Goal: Ask a question: Seek information or help from site administrators or community

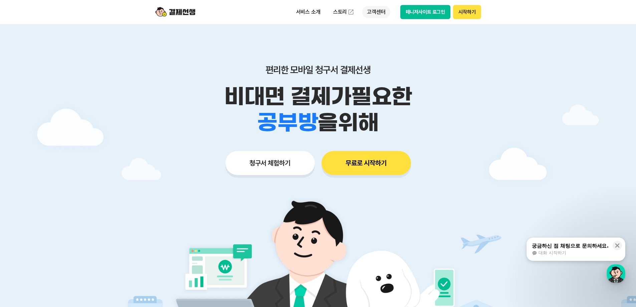
click at [375, 12] on p "고객센터" at bounding box center [376, 12] width 28 height 12
click at [382, 37] on link "자주 묻는 질문" at bounding box center [390, 39] width 56 height 13
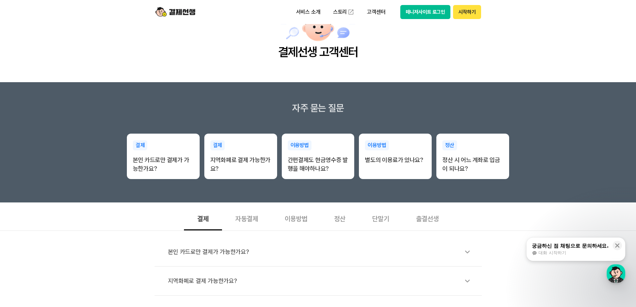
scroll to position [100, 0]
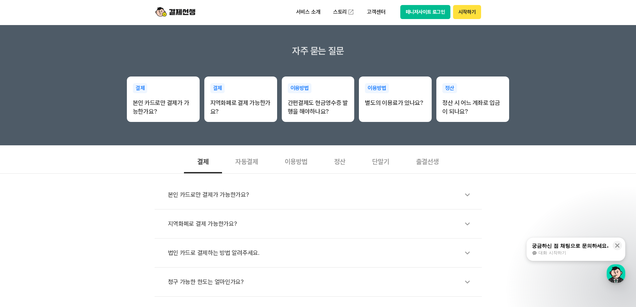
click at [245, 164] on div "자동결제" at bounding box center [246, 160] width 49 height 25
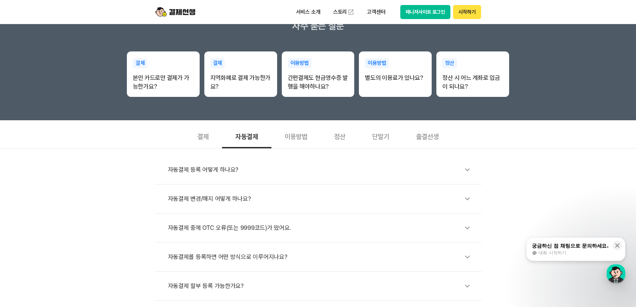
scroll to position [167, 0]
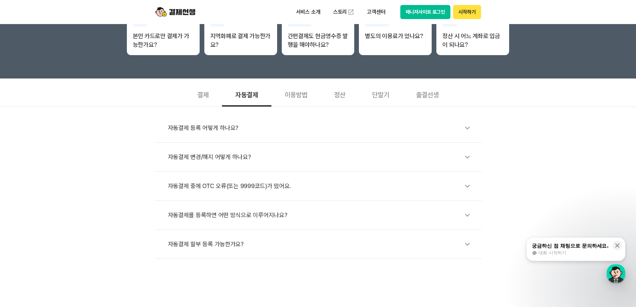
click at [218, 160] on div "자동결제 변경/해지 어떻게 하나요?" at bounding box center [321, 156] width 307 height 15
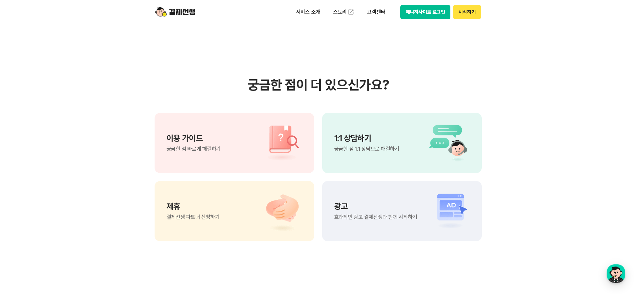
scroll to position [534, 0]
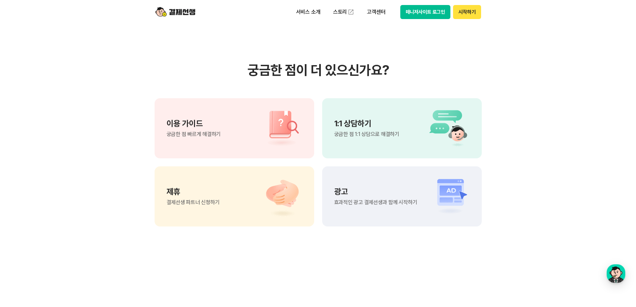
click at [405, 146] on div "1:1 상담하기 궁금한 점 1:1 상담으로 해결하기" at bounding box center [401, 128] width 159 height 60
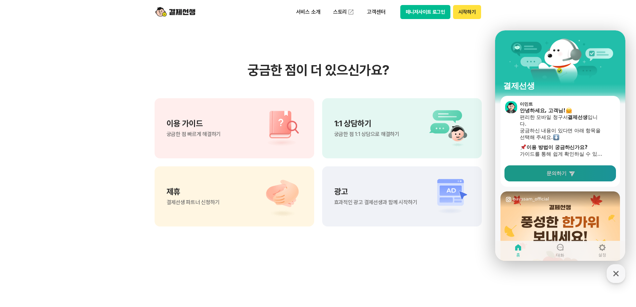
click at [559, 170] on span "문의하기" at bounding box center [556, 173] width 20 height 7
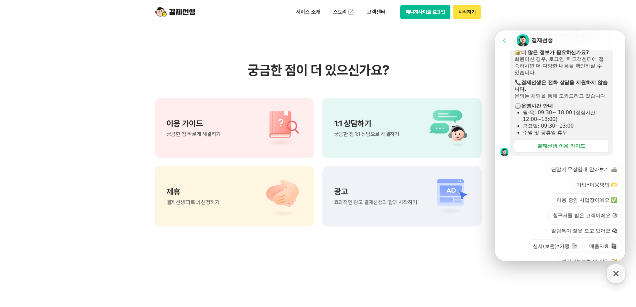
scroll to position [196, 0]
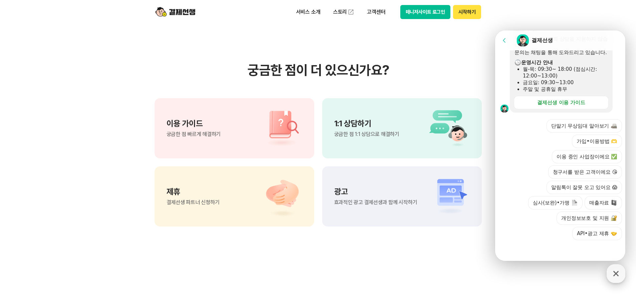
click at [622, 272] on div "button" at bounding box center [615, 273] width 19 height 19
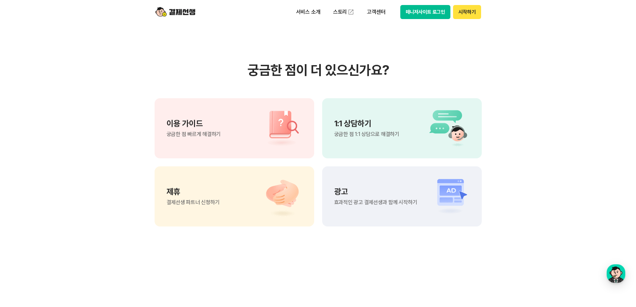
click at [522, 166] on section "궁금한 점이 더 있으신가요? 이용 가이드 궁금한 점 빠르게 해결하기 1:1 상담하기 궁금한 점 1:1 상담으로 해결하기 제휴 결제선생 파트너 …" at bounding box center [318, 144] width 636 height 338
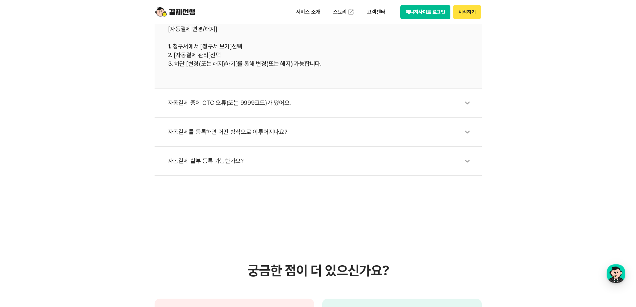
scroll to position [267, 0]
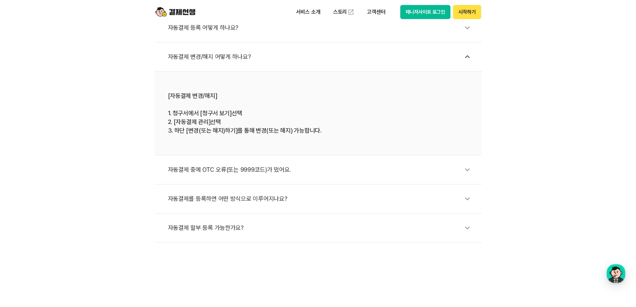
click at [128, 129] on div "자동결제 등록 어떻게 하나요? 자동결제 변경/해지 어떻게 하나요? [자동결제 변경/해지] 1. 청구서에서 [청구서 보기]선택 2. [자동결제 …" at bounding box center [318, 124] width 636 height 236
click at [203, 37] on li "자동결제 등록 어떻게 하나요?" at bounding box center [317, 27] width 327 height 29
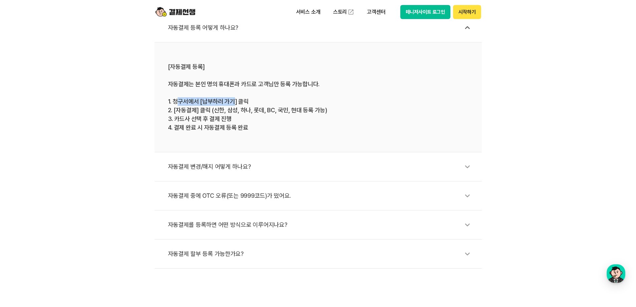
drag, startPoint x: 176, startPoint y: 101, endPoint x: 232, endPoint y: 99, distance: 56.4
click at [232, 99] on div "[자동결제 등록] 자동결제는 본인 명의 휴대폰과 카드로 고객님만 등록 가능합니다. 1. 청구서에서 [납부하러 가기] 클릭 2. [자동결제] 클…" at bounding box center [318, 96] width 300 height 69
click at [218, 114] on div "[자동결제 등록] 자동결제는 본인 명의 휴대폰과 카드로 고객님만 등록 가능합니다. 1. 청구서에서 [납부하러 가기] 클릭 2. [자동결제] 클…" at bounding box center [318, 96] width 300 height 69
drag, startPoint x: 208, startPoint y: 120, endPoint x: 235, endPoint y: 122, distance: 27.1
click at [235, 122] on div "[자동결제 등록] 자동결제는 본인 명의 휴대폰과 카드로 고객님만 등록 가능합니다. 1. 청구서에서 [납부하러 가기] 클릭 2. [자동결제] 클…" at bounding box center [318, 96] width 300 height 69
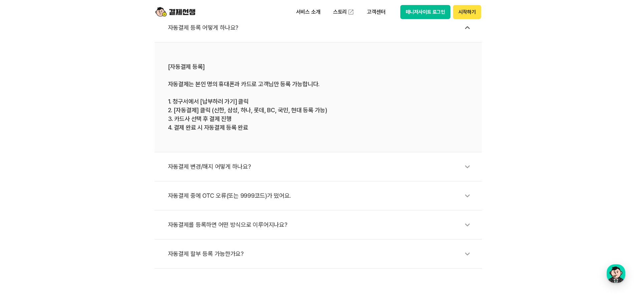
click at [209, 130] on div "[자동결제 등록] 자동결제는 본인 명의 휴대폰과 카드로 고객님만 등록 가능합니다. 1. 청구서에서 [납부하러 가기] 클릭 2. [자동결제] 클…" at bounding box center [318, 96] width 300 height 69
click at [117, 157] on div "자동결제 등록 어떻게 하나요? [자동결제 등록] 자동결제는 본인 명의 휴대폰과 카드로 고객님만 등록 가능합니다. 1. 청구서에서 [납부하러 가…" at bounding box center [318, 137] width 636 height 262
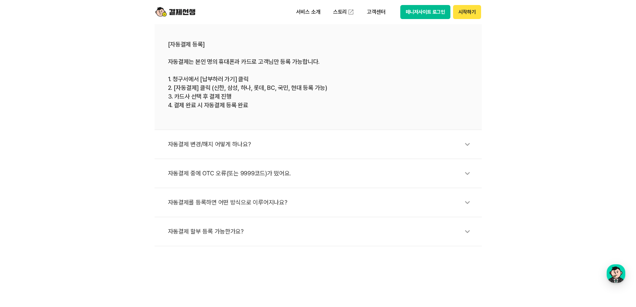
scroll to position [300, 0]
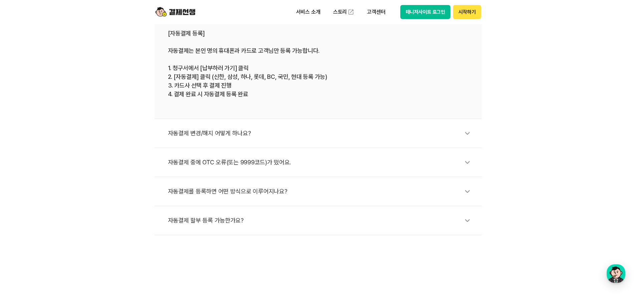
click at [195, 134] on div "자동결제 변경/해지 어떻게 하나요?" at bounding box center [321, 132] width 307 height 15
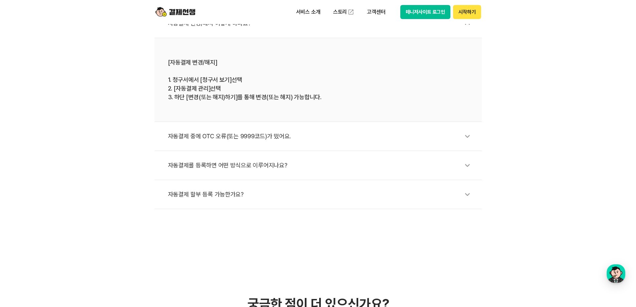
click at [215, 137] on div "자동결제 중에 OTC 오류(또는 9999코드)가 떴어요." at bounding box center [321, 135] width 307 height 15
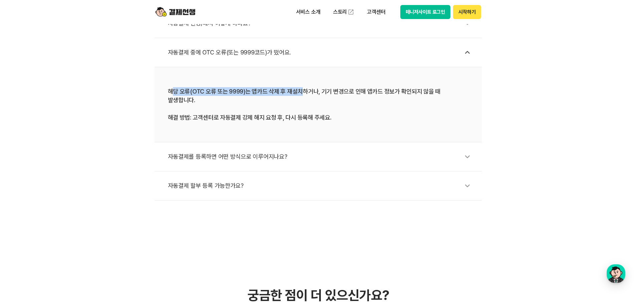
drag, startPoint x: 172, startPoint y: 90, endPoint x: 299, endPoint y: 93, distance: 126.8
click at [299, 93] on div "해당 오류(OTC 오류 또는 9999)는 앱카드 삭제 후 재설치하거나, 기기 변경으로 인해 앱카드 정보가 확인되지 않을 때 발생합니다. 해결 …" at bounding box center [318, 104] width 300 height 35
click at [310, 102] on div "해당 오류(OTC 오류 또는 9999)는 앱카드 삭제 후 재설치하거나, 기기 변경으로 인해 앱카드 정보가 확인되지 않을 때 발생합니다. 해결 …" at bounding box center [318, 104] width 300 height 35
drag, startPoint x: 337, startPoint y: 91, endPoint x: 385, endPoint y: 92, distance: 48.4
click at [385, 92] on div "해당 오류(OTC 오류 또는 9999)는 앱카드 삭제 후 재설치하거나, 기기 변경으로 인해 앱카드 정보가 확인되지 않을 때 발생합니다. 해결 …" at bounding box center [318, 104] width 300 height 35
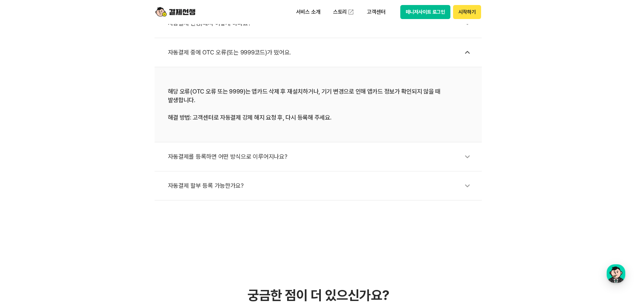
drag, startPoint x: 378, startPoint y: 102, endPoint x: 296, endPoint y: 111, distance: 81.9
click at [375, 103] on div "해당 오류(OTC 오류 또는 9999)는 앱카드 삭제 후 재설치하거나, 기기 변경으로 인해 앱카드 정보가 확인되지 않을 때 발생합니다. 해결 …" at bounding box center [318, 104] width 300 height 35
click at [186, 149] on div "자동결제를 등록하면 어떤 방식으로 이루어지나요?" at bounding box center [321, 156] width 307 height 15
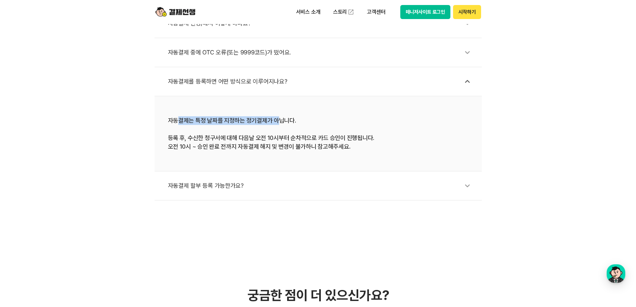
drag, startPoint x: 176, startPoint y: 117, endPoint x: 276, endPoint y: 119, distance: 99.8
click at [276, 119] on div "자동결제는 특정 날짜를 지정하는 정기결제가 아닙니다. 등록 후, 수신한 청구서에 대해 다음날 오전 10시부터 순차적으로 카드 승인이 진행됩니다…" at bounding box center [318, 133] width 300 height 35
drag, startPoint x: 268, startPoint y: 132, endPoint x: 261, endPoint y: 130, distance: 7.3
click at [263, 130] on div "자동결제는 특정 날짜를 지정하는 정기결제가 아닙니다. 등록 후, 수신한 청구서에 대해 다음날 오전 10시부터 순차적으로 카드 승인이 진행됩니다…" at bounding box center [318, 133] width 300 height 35
drag, startPoint x: 167, startPoint y: 146, endPoint x: 256, endPoint y: 152, distance: 89.6
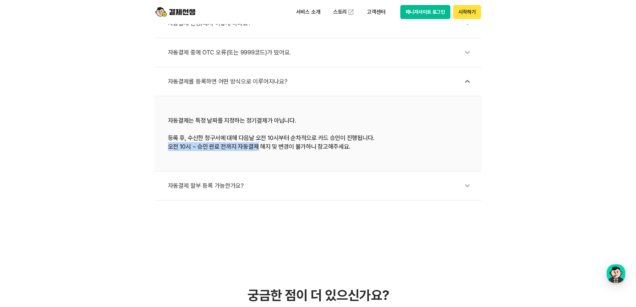
click at [256, 152] on li "자동결제는 특정 날짜를 지정하는 정기결제가 아닙니다. 등록 후, 수신한 청구서에 대해 다음날 오전 10시부터 순차적으로 카드 승인이 진행됩니다…" at bounding box center [317, 133] width 327 height 75
click at [248, 160] on li "자동결제는 특정 날짜를 지정하는 정기결제가 아닙니다. 등록 후, 수신한 청구서에 대해 다음날 오전 10시부터 순차적으로 카드 승인이 진행됩니다…" at bounding box center [317, 133] width 327 height 75
click at [206, 185] on div "자동결제 할부 등록 가능한가요?" at bounding box center [321, 185] width 307 height 15
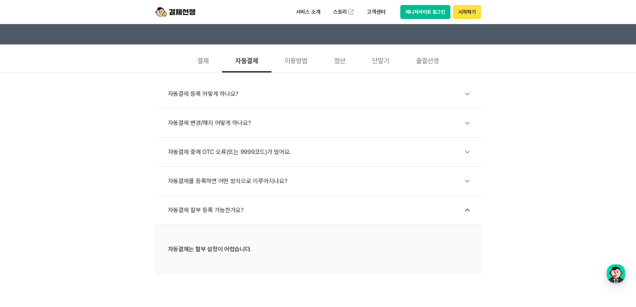
scroll to position [200, 0]
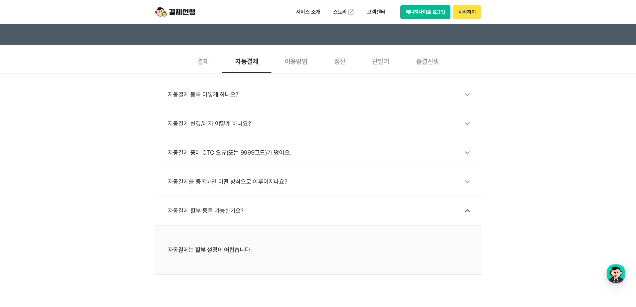
click at [205, 123] on div "자동결제 변경/해지 어떻게 하나요?" at bounding box center [321, 123] width 307 height 15
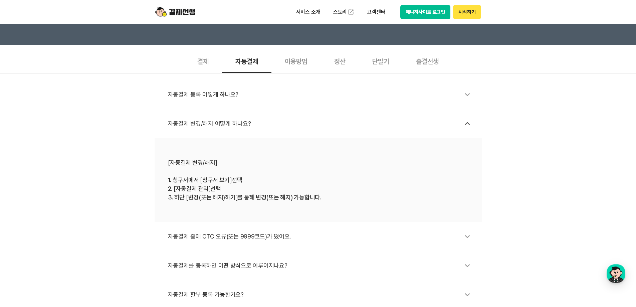
click at [109, 211] on div "자동결제 등록 어떻게 하나요? 자동결제 변경/해지 어떻게 하나요? [자동결제 변경/해지] 1. 청구서에서 [청구서 보기]선택 2. [자동결제 …" at bounding box center [318, 191] width 636 height 236
click at [556, 180] on div "자동결제 등록 어떻게 하나요? 자동결제 변경/해지 어떻게 하나요? [자동결제 변경/해지] 1. 청구서에서 [청구서 보기]선택 2. [자동결제 …" at bounding box center [318, 191] width 636 height 236
click at [554, 180] on div "자동결제 등록 어떻게 하나요? 자동결제 변경/해지 어떻게 하나요? [자동결제 변경/해지] 1. 청구서에서 [청구서 보기]선택 2. [자동결제 …" at bounding box center [318, 191] width 636 height 236
drag, startPoint x: 192, startPoint y: 178, endPoint x: 227, endPoint y: 177, distance: 35.4
click at [227, 177] on div "[자동결제 변경/해지] 1. 청구서에서 [청구서 보기]선택 2. [자동결제 관리]선택 3. 하단 [변경(또는 해지)하기]를 통해 변경(또는 해…" at bounding box center [318, 179] width 300 height 43
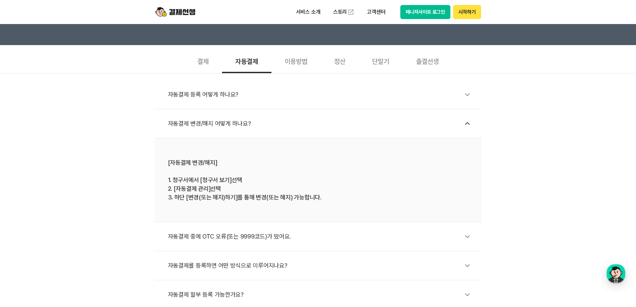
click at [226, 185] on div "[자동결제 변경/해지] 1. 청구서에서 [청구서 보기]선택 2. [자동결제 관리]선택 3. 하단 [변경(또는 해지)하기]를 통해 변경(또는 해…" at bounding box center [318, 179] width 300 height 43
drag, startPoint x: 173, startPoint y: 189, endPoint x: 219, endPoint y: 188, distance: 45.4
click at [219, 188] on div "[자동결제 변경/해지] 1. 청구서에서 [청구서 보기]선택 2. [자동결제 관리]선택 3. 하단 [변경(또는 해지)하기]를 통해 변경(또는 해…" at bounding box center [318, 179] width 300 height 43
click at [227, 188] on div "[자동결제 변경/해지] 1. 청구서에서 [청구서 보기]선택 2. [자동결제 관리]선택 3. 하단 [변경(또는 해지)하기]를 통해 변경(또는 해…" at bounding box center [318, 179] width 300 height 43
click at [105, 181] on div "자동결제 등록 어떻게 하나요? 자동결제 변경/해지 어떻게 하나요? [자동결제 변경/해지] 1. 청구서에서 [청구서 보기]선택 2. [자동결제 …" at bounding box center [318, 191] width 636 height 236
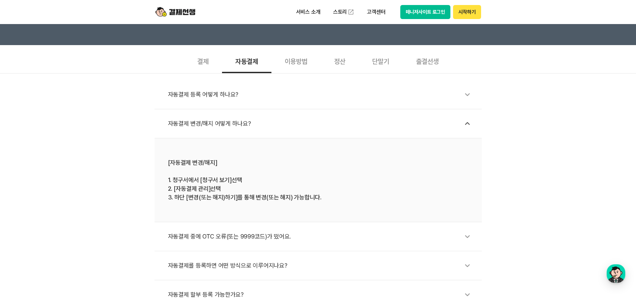
click at [107, 181] on div "자동결제 등록 어떻게 하나요? 자동결제 변경/해지 어떻게 하나요? [자동결제 변경/해지] 1. 청구서에서 [청구서 보기]선택 2. [자동결제 …" at bounding box center [318, 191] width 636 height 236
drag, startPoint x: 555, startPoint y: 140, endPoint x: 538, endPoint y: 130, distance: 19.5
click at [555, 140] on div "자동결제 등록 어떻게 하나요? 자동결제 변경/해지 어떻게 하나요? [자동결제 변경/해지] 1. 청구서에서 [청구서 보기]선택 2. [자동결제 …" at bounding box center [318, 191] width 636 height 236
click at [190, 13] on img at bounding box center [175, 12] width 40 height 13
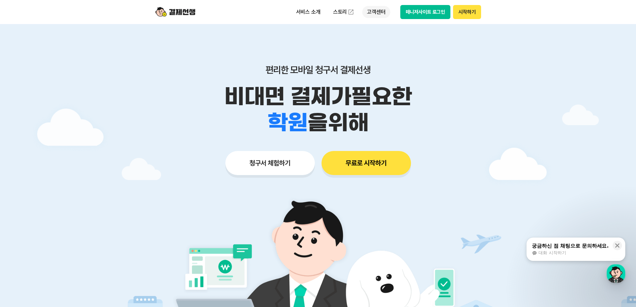
click at [379, 11] on p "고객센터" at bounding box center [376, 12] width 28 height 12
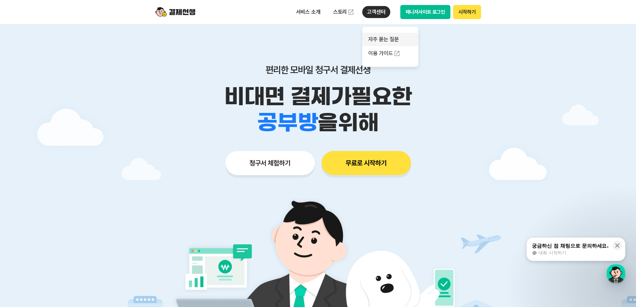
drag, startPoint x: 391, startPoint y: 37, endPoint x: 400, endPoint y: 39, distance: 9.2
click at [391, 37] on link "자주 묻는 질문" at bounding box center [390, 39] width 56 height 13
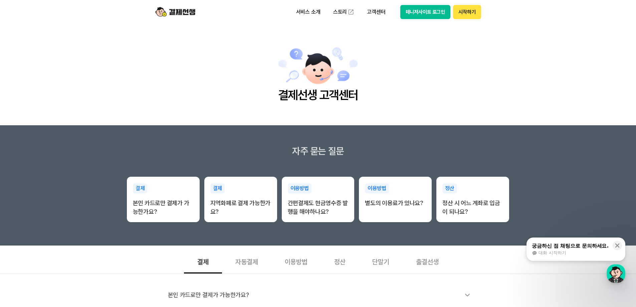
click at [251, 264] on div "자동결제" at bounding box center [246, 261] width 49 height 25
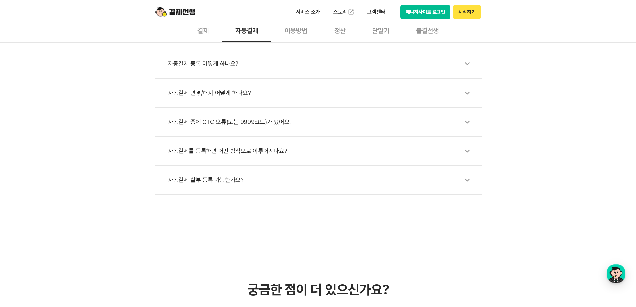
scroll to position [234, 0]
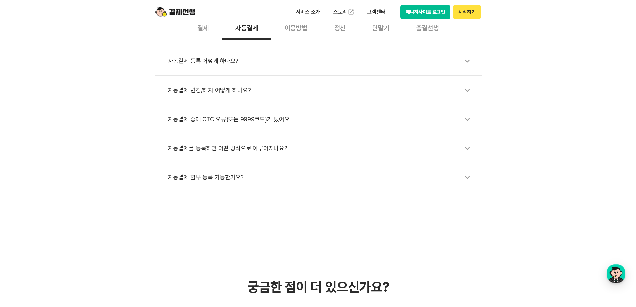
click at [226, 93] on div "자동결제 변경/해지 어떻게 하나요?" at bounding box center [321, 89] width 307 height 15
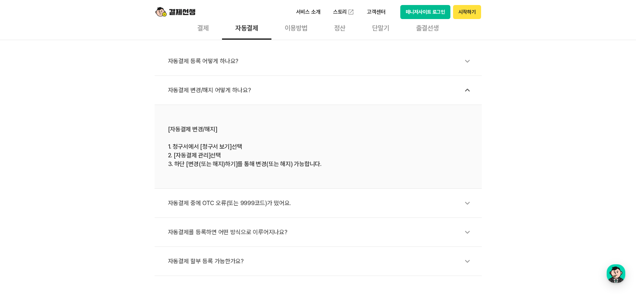
click at [105, 166] on div "자동결제 등록 어떻게 하나요? 자동결제 변경/해지 어떻게 하나요? [자동결제 변경/해지] 1. 청구서에서 [청구서 보기]선택 2. [자동결제 …" at bounding box center [318, 158] width 636 height 236
drag, startPoint x: 516, startPoint y: 58, endPoint x: 478, endPoint y: 46, distance: 40.4
click at [512, 56] on div "자동결제 등록 어떻게 하나요? 자동결제 변경/해지 어떻게 하나요? [자동결제 변경/해지] 1. 청구서에서 [청구서 보기]선택 2. [자동결제 …" at bounding box center [318, 158] width 636 height 236
click at [552, 151] on div "자동결제 등록 어떻게 하나요? 자동결제 변경/해지 어떻게 하나요? [자동결제 변경/해지] 1. 청구서에서 [청구서 보기]선택 2. [자동결제 …" at bounding box center [318, 158] width 636 height 236
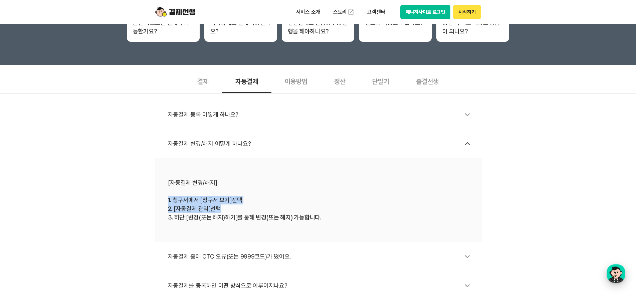
scroll to position [167, 0]
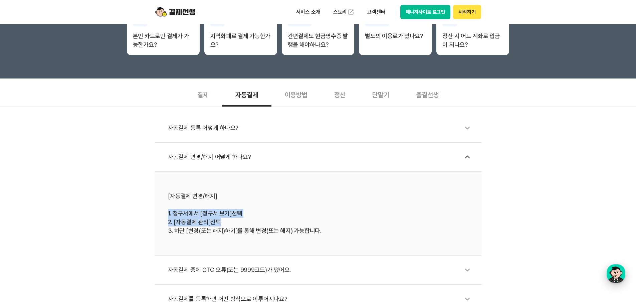
click at [618, 275] on div "button" at bounding box center [615, 273] width 19 height 19
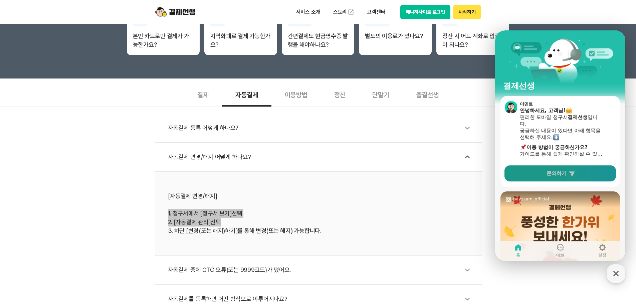
click at [563, 170] on span "문의하기" at bounding box center [556, 173] width 20 height 7
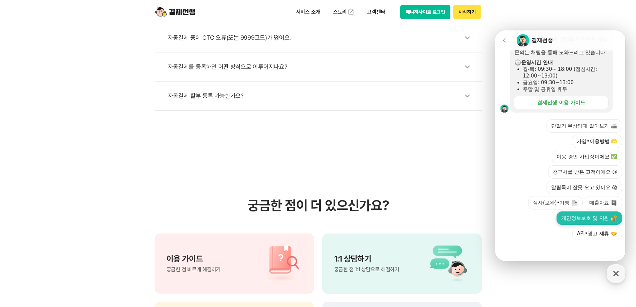
scroll to position [334, 0]
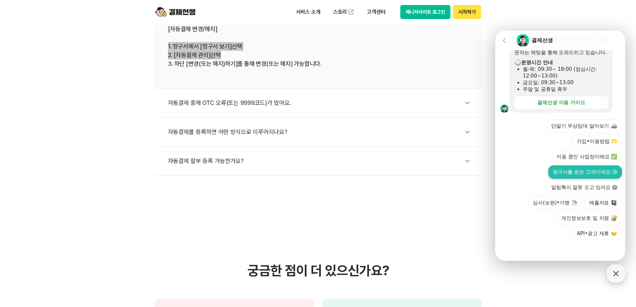
click at [588, 172] on button "청구서를 받은 고객이에요 😘" at bounding box center [585, 171] width 74 height 13
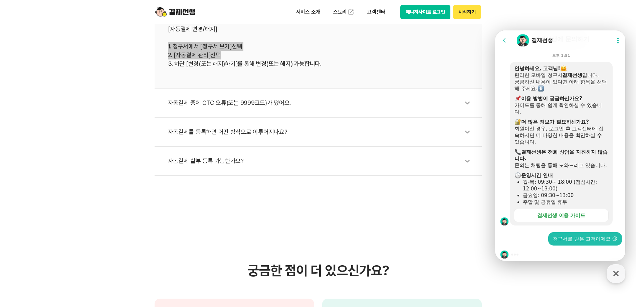
scroll to position [89, 0]
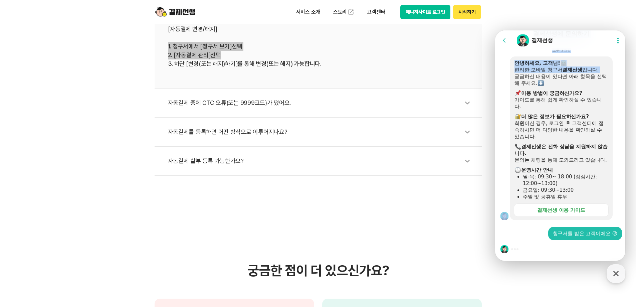
drag, startPoint x: 569, startPoint y: 42, endPoint x: 515, endPoint y: 72, distance: 62.0
click at [515, 72] on div "Go to previous page Chat Room 결제선생 Show userchat action dialog Message List 문의는…" at bounding box center [561, 104] width 132 height 312
click at [575, 47] on header "Go to previous page Chat Room 결제선생 Show userchat action dialog" at bounding box center [561, 40] width 132 height 20
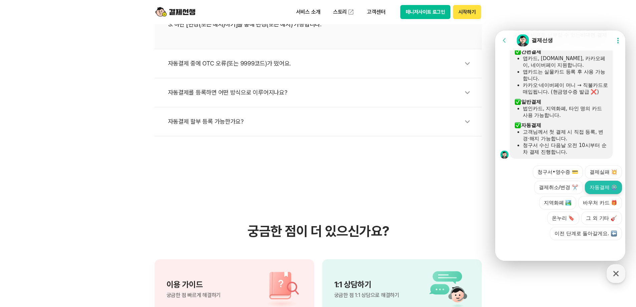
scroll to position [400, 0]
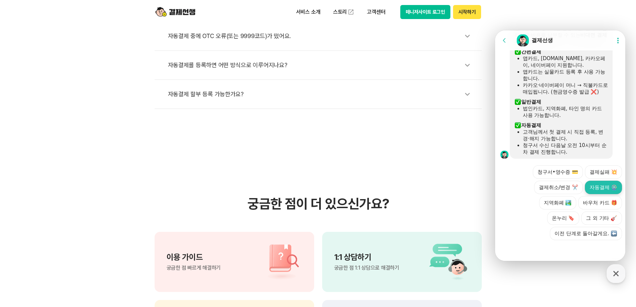
click at [595, 188] on button "자동결제 🎡" at bounding box center [603, 187] width 37 height 13
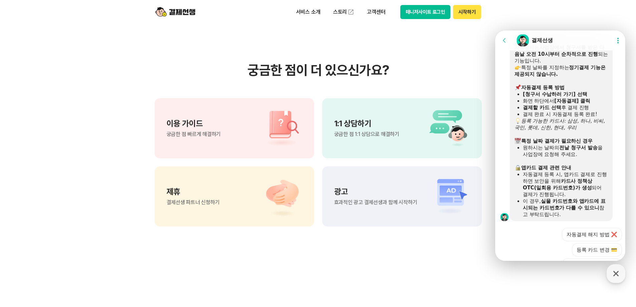
scroll to position [449, 0]
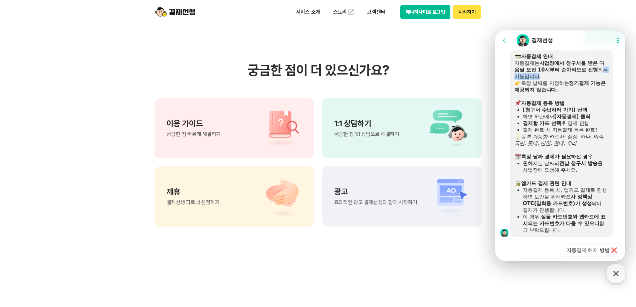
drag, startPoint x: 516, startPoint y: 83, endPoint x: 544, endPoint y: 83, distance: 28.0
click at [544, 80] on div "자동결제는 사업장에서 청구서를 받은 다음날 오전 10시부터 순차적으로 진행 되는 기능입니다." at bounding box center [560, 70] width 93 height 20
click at [556, 80] on div "자동결제는 사업장에서 청구서를 받은 다음날 오전 10시부터 순차적으로 진행 되는 기능입니다." at bounding box center [560, 70] width 93 height 20
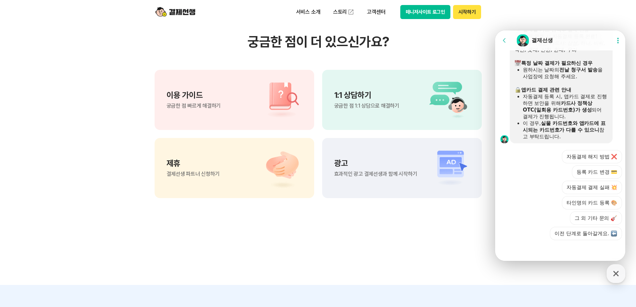
scroll to position [601, 0]
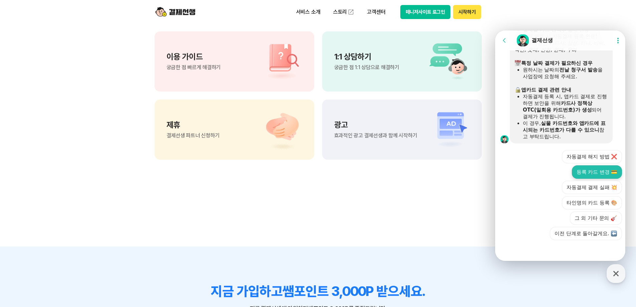
click at [606, 171] on button "등록 카드 변경 💳" at bounding box center [597, 171] width 50 height 13
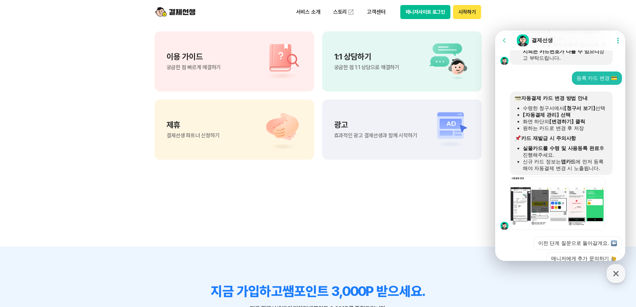
scroll to position [659, 0]
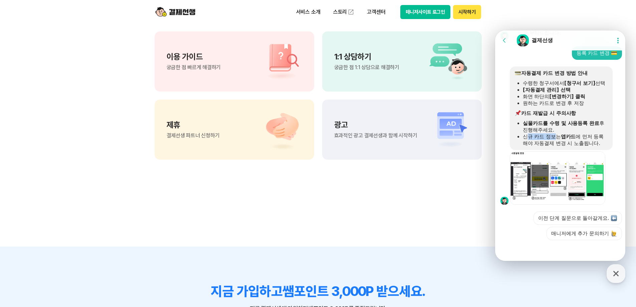
drag, startPoint x: 528, startPoint y: 136, endPoint x: 556, endPoint y: 137, distance: 28.4
click at [556, 137] on div "신규 카드 정보는 앱카드 에 먼저 등록해야 자동결제 변경 시 노출됩니다." at bounding box center [564, 139] width 85 height 13
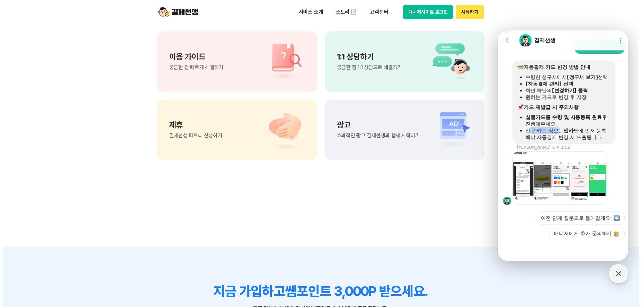
scroll to position [665, 0]
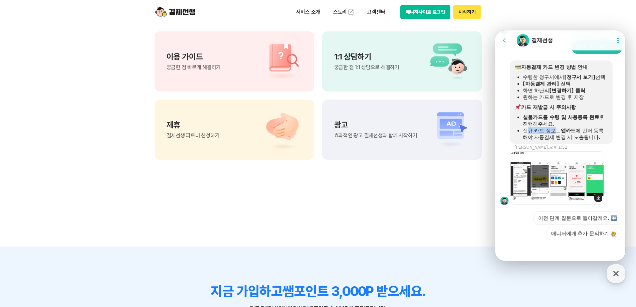
click at [534, 167] on img at bounding box center [557, 177] width 95 height 53
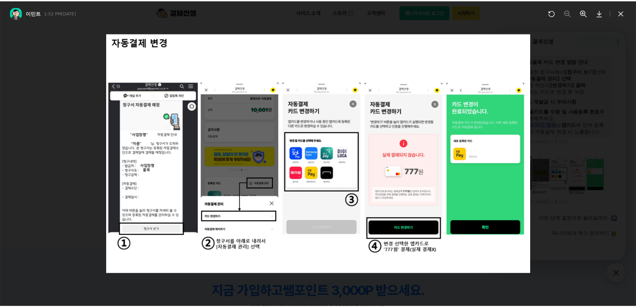
scroll to position [671, 0]
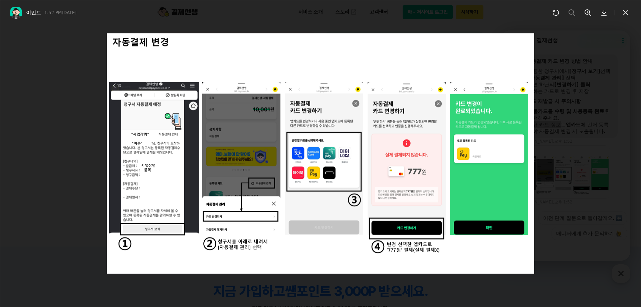
click at [143, 25] on div "[PERSON_NAME] 1:52 PM[DATE] Download file" at bounding box center [320, 12] width 641 height 25
click at [624, 14] on icon at bounding box center [625, 12] width 5 height 5
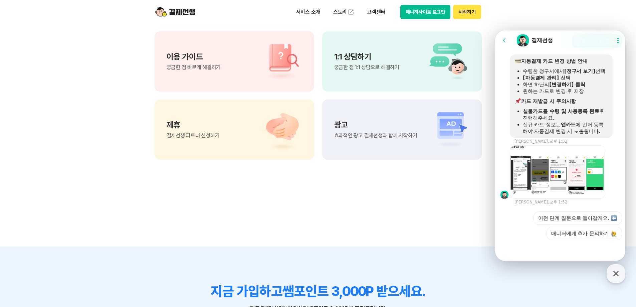
click at [613, 129] on div "자동결제 카드 변경 방법 안내 수령한 청구서에서 [청구서 보기] 선택 [자동결제 관리] 선택 화면 하단의 [변경하기] 클릭 원하는 카드로 변경…" at bounding box center [567, 95] width 117 height 83
click at [594, 234] on button "매니저에게 추가 문의하기" at bounding box center [583, 233] width 75 height 13
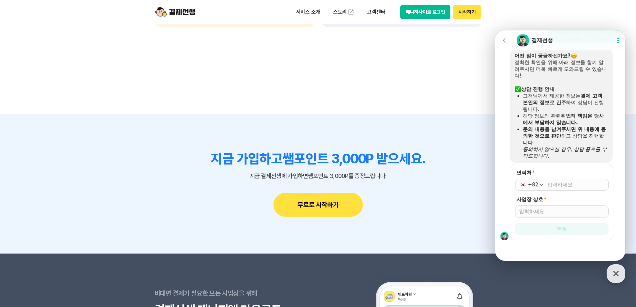
scroll to position [734, 0]
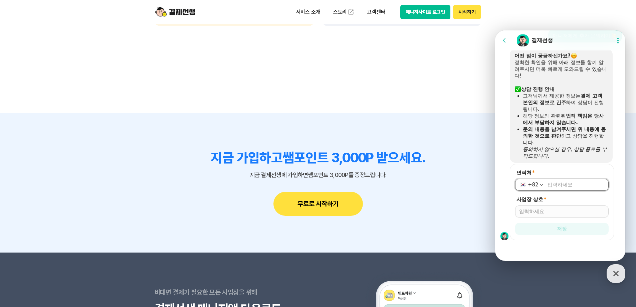
click at [562, 183] on input "연락처 *" at bounding box center [575, 184] width 57 height 7
type input "[PHONE_NUMBER]"
click at [561, 211] on input "사업장 상호 *" at bounding box center [561, 211] width 85 height 7
type input "주은교육"
click at [562, 226] on span "저장" at bounding box center [562, 228] width 10 height 7
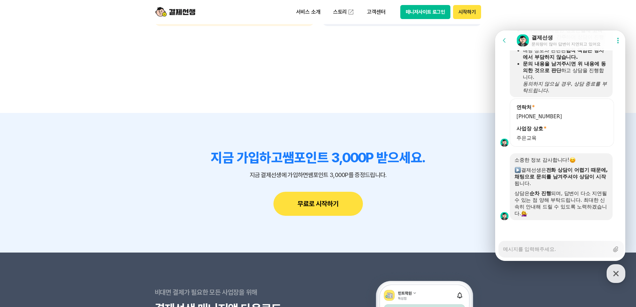
scroll to position [919, 0]
click at [548, 251] on textarea "Messenger Input Textarea" at bounding box center [556, 246] width 106 height 11
type textarea "x"
type textarea "ㅈ"
type textarea "x"
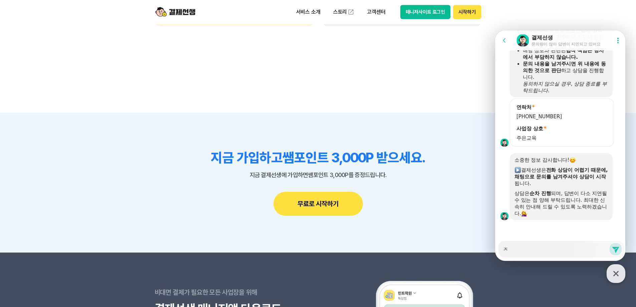
type textarea "자"
type textarea "x"
type textarea "자도"
type textarea "x"
type textarea "자동"
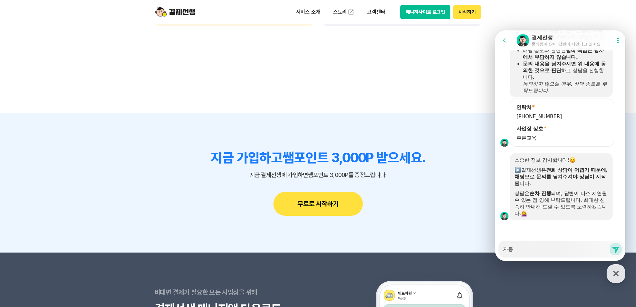
type textarea "x"
type textarea "자동ㄱ"
type textarea "x"
type textarea "자동겨"
type textarea "x"
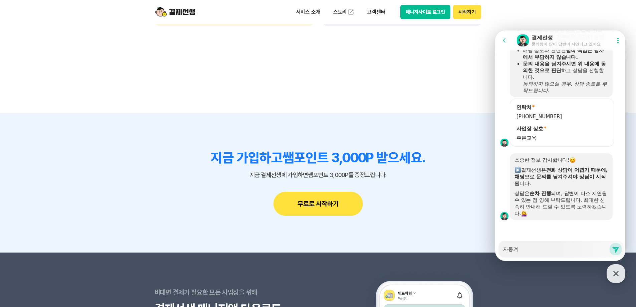
type textarea "자동결"
type textarea "x"
type textarea "자동결ㅈ"
type textarea "x"
type textarea "자동결제"
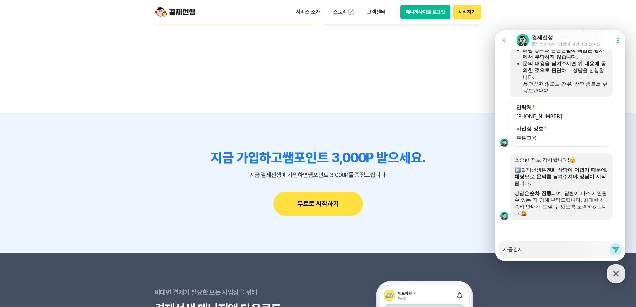
type textarea "x"
type textarea "자동결젠"
type textarea "x"
type textarea "자동결제느"
type textarea "x"
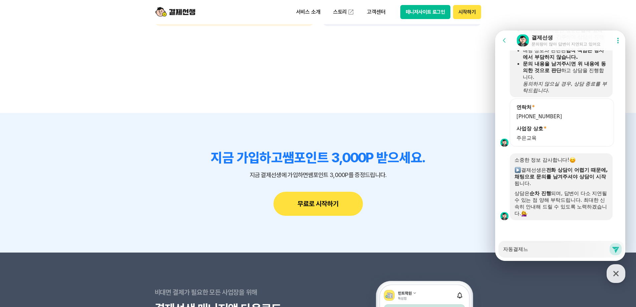
type textarea "자동결제는"
type textarea "x"
type textarea "자동결제는"
type textarea "x"
type textarea "자동결제는 ㅈ"
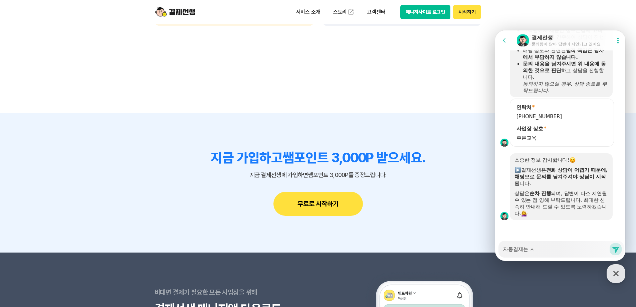
type textarea "x"
type textarea "자동결제는 주"
type textarea "x"
type textarea "자동결제는 중"
type textarea "x"
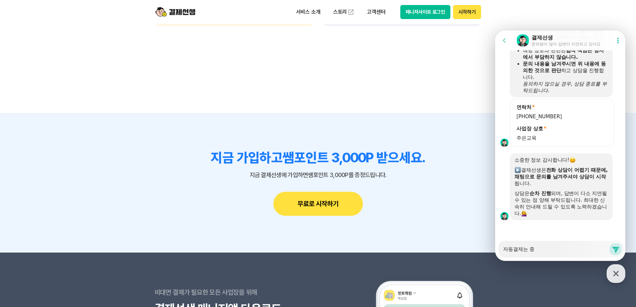
type textarea "자동결제는 중ㅈ"
type textarea "x"
type textarea "자동결제는 중지"
type textarea "x"
type textarea "자동결제는 중질"
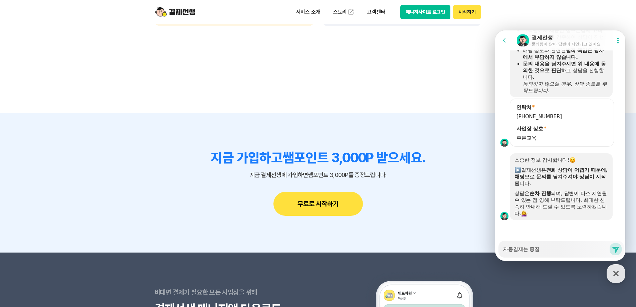
type textarea "x"
type textarea "자동결제는 중지르"
type textarea "x"
type textarea "자동결제는 중지를"
type textarea "x"
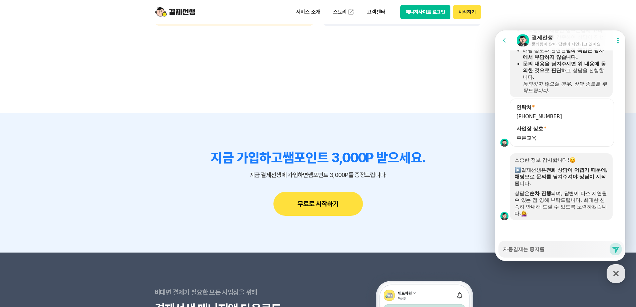
type textarea "자동결제는 중지를"
type textarea "x"
type textarea "자동결제는 중지를 ㅎ"
type textarea "x"
type textarea "자동결제는 중지를 하"
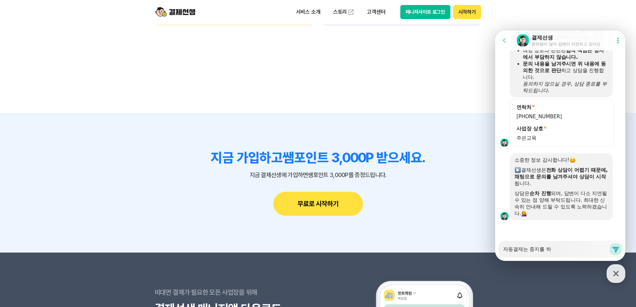
type textarea "x"
type textarea "자동결제는 중지를 할"
type textarea "x"
type textarea "자동결제는 중지를 할"
type textarea "x"
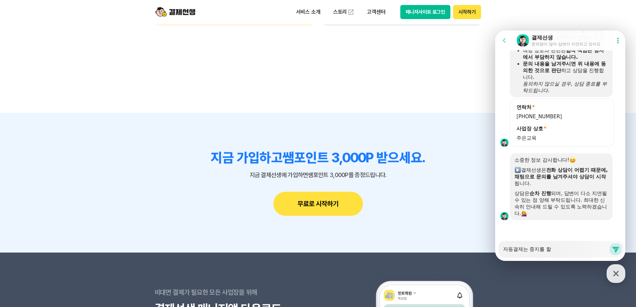
type textarea "자동결제는 중지를 할 ㅅ"
type textarea "x"
type textarea "자동결제는 중지를 할 수"
type textarea "x"
type textarea "자동결제는 중지를 할 수"
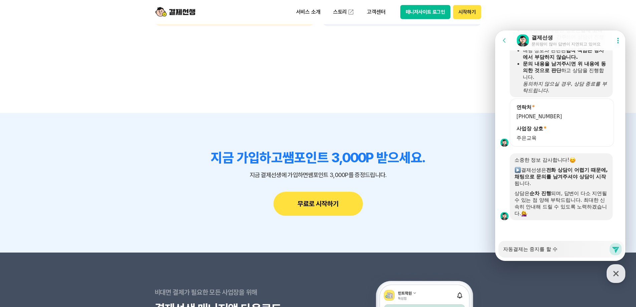
type textarea "x"
type textarea "자동결제는 중지를 할 수 ㅇ"
type textarea "x"
type textarea "자동결제는 중지를 할 수 이"
type textarea "x"
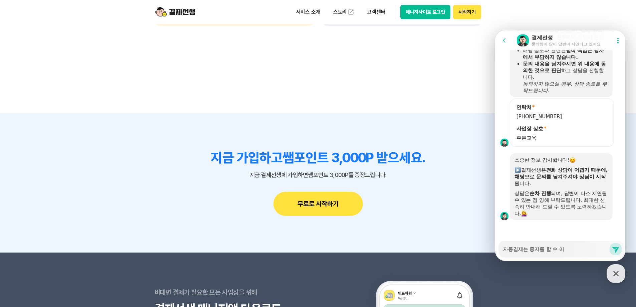
type textarea "자동결제는 중지를 할 수 있"
type textarea "x"
type textarea "자동결제는 중지를 할 수 있ㄴ"
type textarea "x"
type textarea "자동결제는 중지를 할 수 있나"
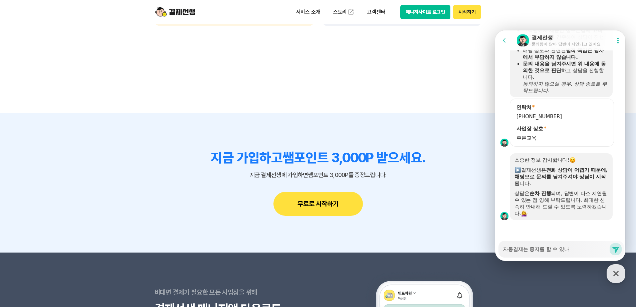
type textarea "x"
type textarea "자동결제는 중지를 할 수 있낭"
type textarea "x"
type textarea "자동결제는 중지를 할 수 있나요"
type textarea "x"
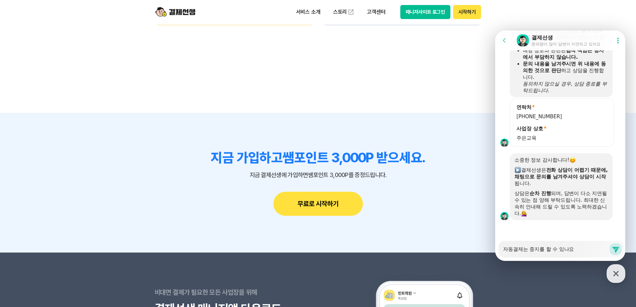
type textarea "자동결제는 중지를 할 수 있나요?"
type textarea "x"
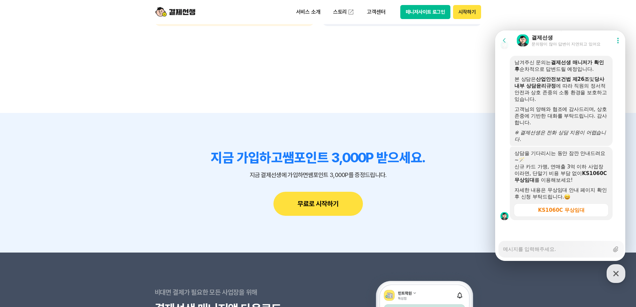
scroll to position [1212, 0]
click at [551, 248] on textarea "Messenger Input Textarea" at bounding box center [556, 246] width 106 height 11
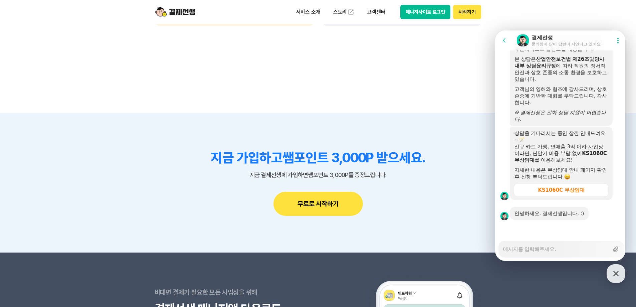
scroll to position [1232, 0]
click at [545, 249] on textarea "Messenger Input Textarea" at bounding box center [556, 246] width 106 height 11
drag, startPoint x: 564, startPoint y: 33, endPoint x: 574, endPoint y: 38, distance: 10.9
click at [574, 38] on header "Go to previous page Chat Room 결제선생 문의량이 많아 답변이 지연되고 있어요 Show userchat action di…" at bounding box center [561, 40] width 132 height 20
drag, startPoint x: 587, startPoint y: 260, endPoint x: 1075, endPoint y: 291, distance: 489.1
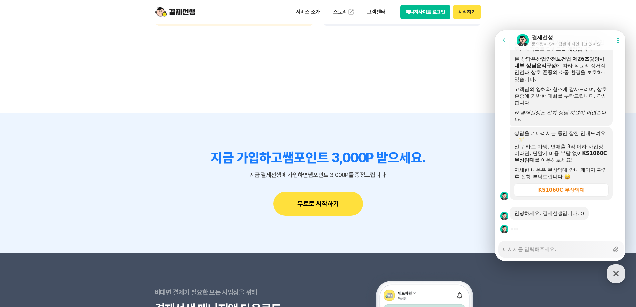
click at [580, 260] on div at bounding box center [561, 256] width 132 height 9
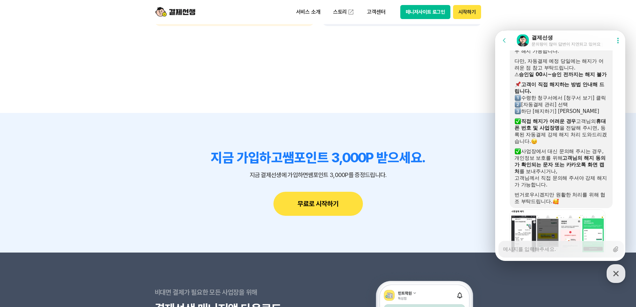
scroll to position [1477, 0]
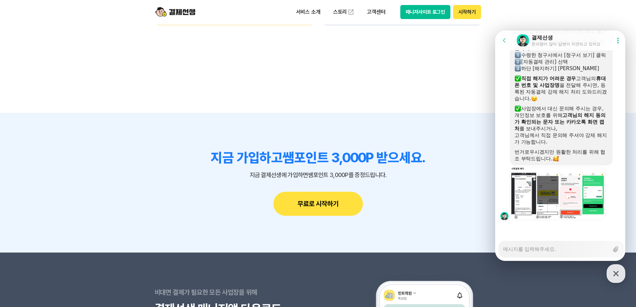
drag, startPoint x: 217, startPoint y: 81, endPoint x: 220, endPoint y: 86, distance: 6.0
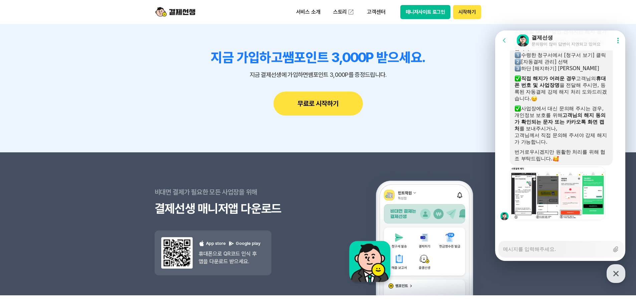
click at [540, 248] on textarea "Messenger Input Textarea" at bounding box center [556, 246] width 106 height 11
type textarea "x"
type textarea "ㅈ"
type textarea "x"
type textarea "저"
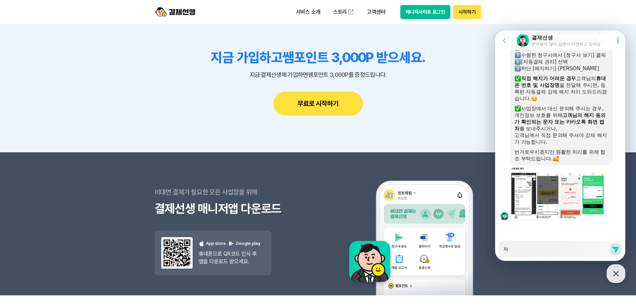
type textarea "x"
type textarea "젛"
type textarea "x"
type textarea "저흐"
type textarea "x"
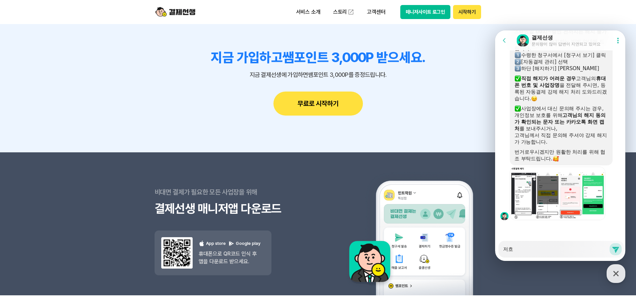
type textarea "저희"
type textarea "x"
type textarea "저흐"
type textarea "x"
type textarea "저ㅎ"
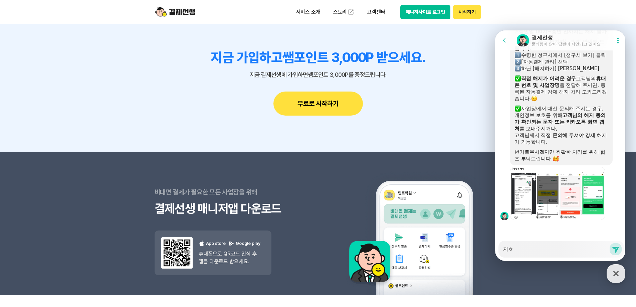
type textarea "x"
type textarea "저"
type textarea "x"
type textarea "ㄱ"
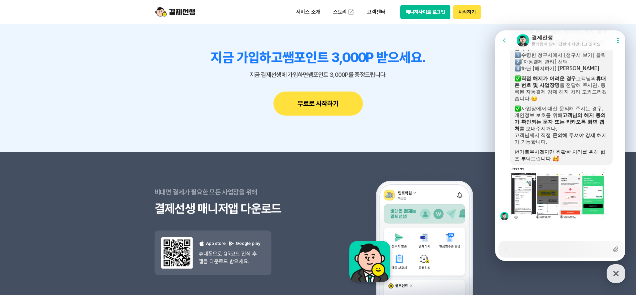
type textarea "x"
type textarea "기"
type textarea "x"
type textarea "깆"
type textarea "x"
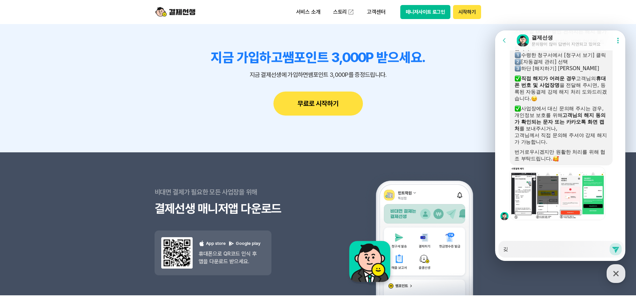
type textarea "기조"
type textarea "x"
type textarea "기존"
type textarea "x"
type textarea "기조"
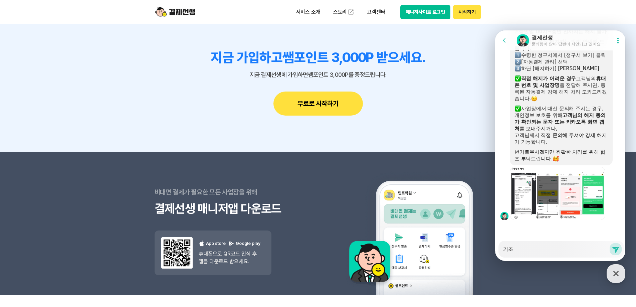
type textarea "x"
type textarea "기ㅈ"
type textarea "x"
type textarea "기"
type textarea "x"
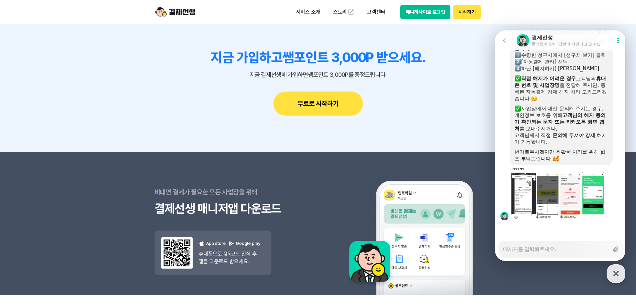
type textarea "x"
type textarea "ㅈ"
type textarea "x"
type textarea "주"
type textarea "x"
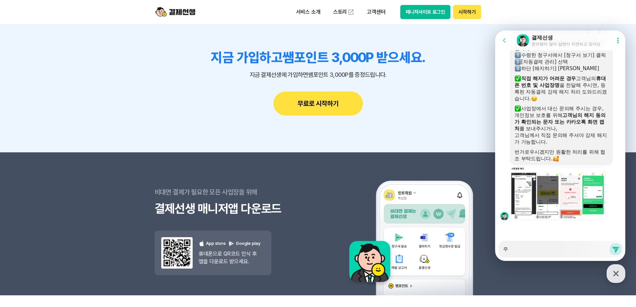
type textarea "중"
type textarea "x"
type textarea "중ㅈ"
type textarea "x"
type textarea "중지"
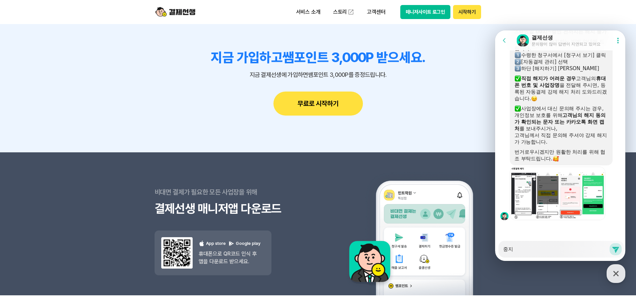
type textarea "x"
type textarea "중질"
type textarea "x"
type textarea "중지라"
type textarea "x"
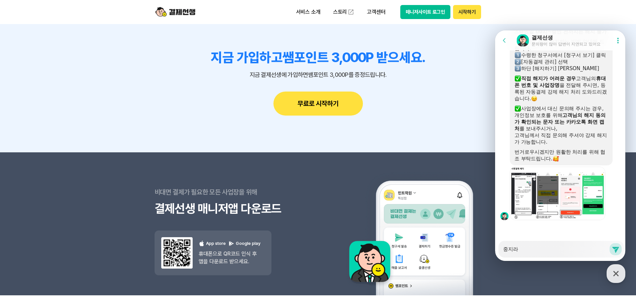
type textarea "중지란"
type textarea "x"
type textarea "중지라느"
type textarea "x"
type textarea "중지라는"
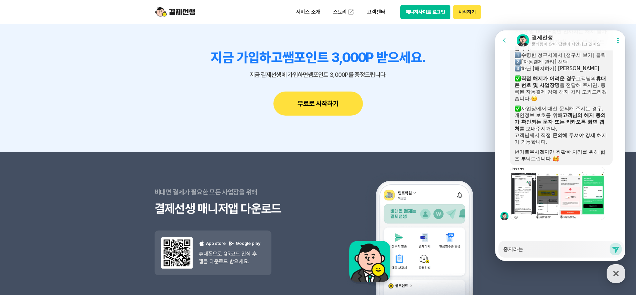
type textarea "x"
type textarea "중지라는"
type textarea "x"
type textarea "중지라는 ㄱ"
type textarea "x"
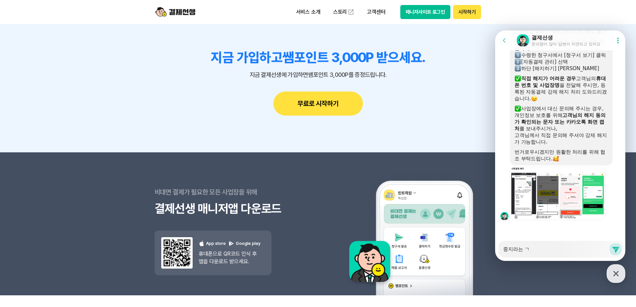
type textarea "중지라는 개"
type textarea "x"
type textarea "중지라는 갠"
type textarea "x"
type textarea "중지라는 개녀"
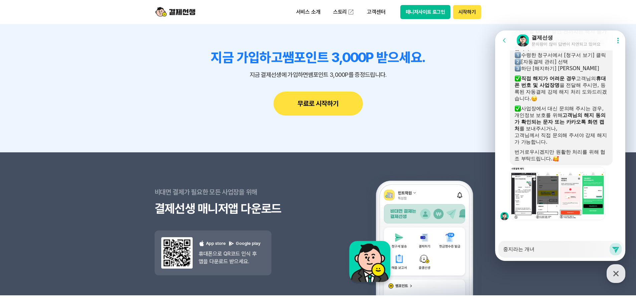
type textarea "x"
type textarea "중지라는 개념"
type textarea "x"
type textarea "중지라는 개념ㅇ"
type textarea "x"
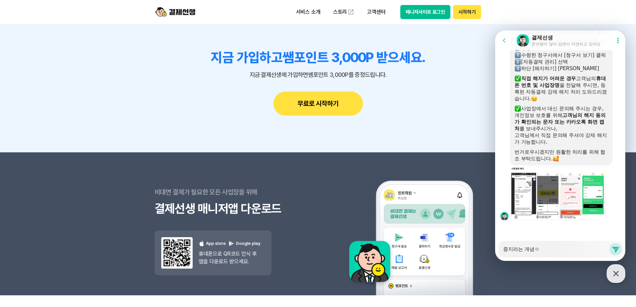
type textarea "중지라는 개념으"
type textarea "x"
type textarea "중지라는 개념은"
type textarea "x"
type textarea "중지라는 개념은"
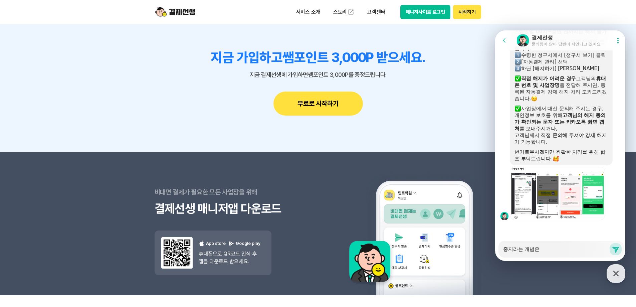
type textarea "x"
type textarea "중지라는 개념은 ㄸ"
type textarea "x"
type textarea "중지라는 개념은 따"
type textarea "x"
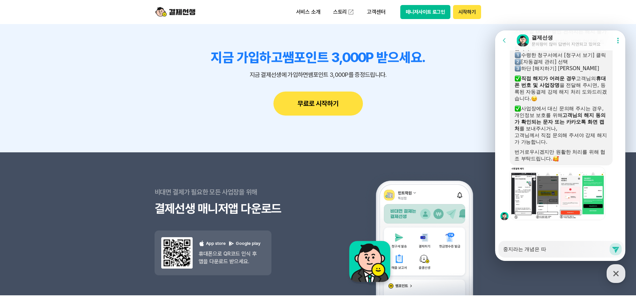
type textarea "중지라는 개념은 딸"
type textarea "x"
type textarea "중지라는 개념은 따로"
type textarea "x"
type textarea "중지라는 개념은 따로"
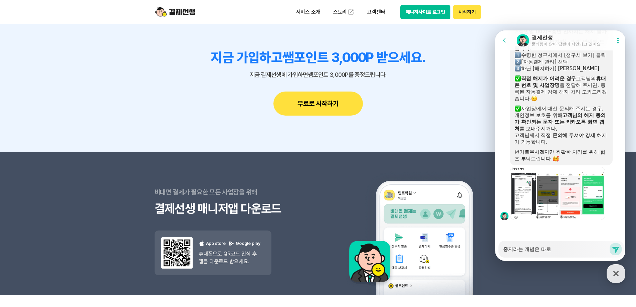
type textarea "x"
type textarea "중지라는 개념은 따로 ㅇ"
type textarea "x"
type textarea "중지라는 개념은 따로 어"
type textarea "x"
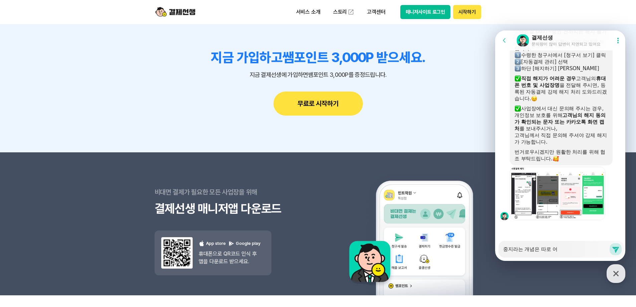
type textarea "중지라는 개념은 따로 업"
type textarea "x"
type textarea "중지라는 개념은 따로 없"
type textarea "x"
type textarea "중지라는 개념은 따로 없느"
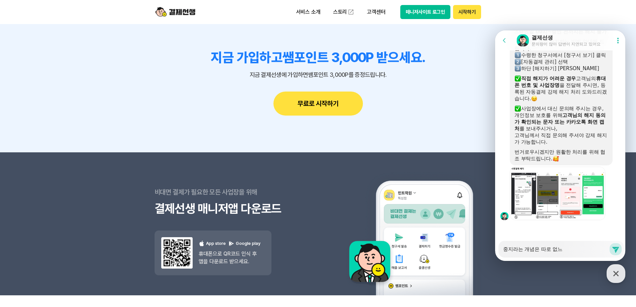
type textarea "x"
type textarea "중지라는 개념은 따로 없는"
type textarea "x"
type textarea "중지라는 개념은 따로 없는ㄱ"
type textarea "x"
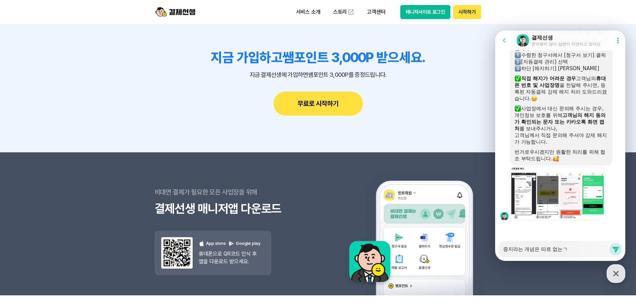
type textarea "중지라는 개념은 따로 없는거"
type textarea "x"
type textarea "중지라는 개념은 따로 없는겆"
type textarea "x"
type textarea "중지라는 개념은 따로 없는거죠"
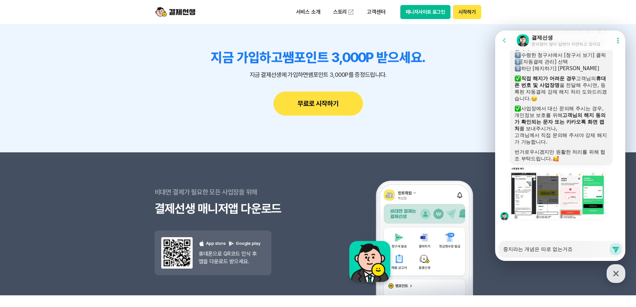
type textarea "x"
type textarea "중지라는 개념은 따로 없는거죠?"
type textarea "x"
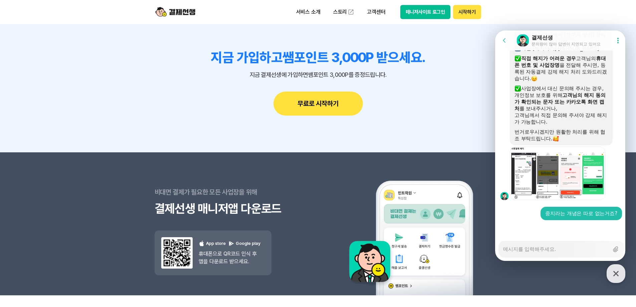
scroll to position [1497, 0]
type textarea "x"
type textarea "ㄷ"
type textarea "x"
type textarea "드"
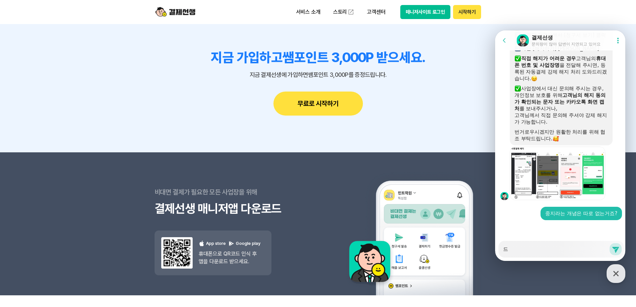
type textarea "x"
type textarea "등"
type textarea "x"
type textarea "등ㄹ"
type textarea "x"
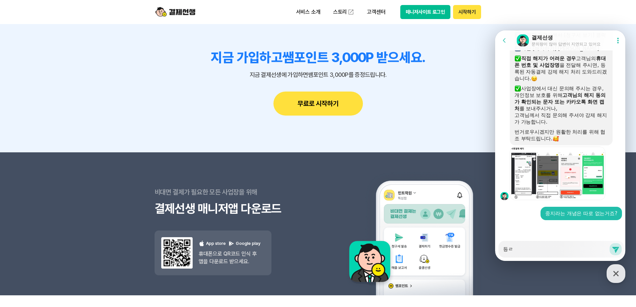
type textarea "등로"
type textarea "x"
type textarea "등록"
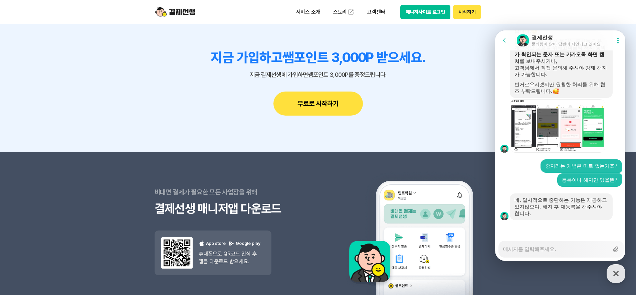
scroll to position [1545, 0]
click at [550, 248] on textarea "Messenger Input Textarea" at bounding box center [556, 246] width 106 height 11
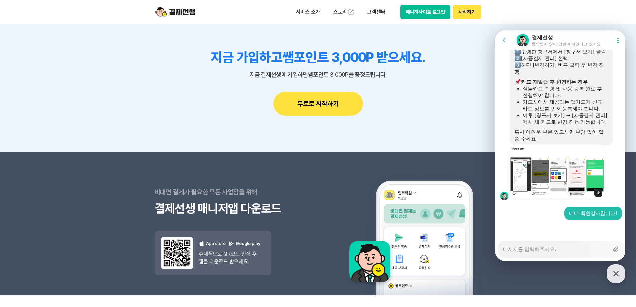
scroll to position [1754, 0]
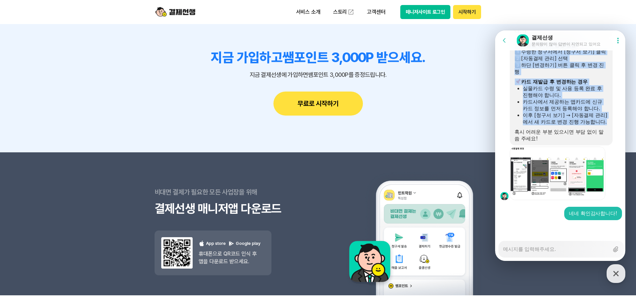
drag, startPoint x: 514, startPoint y: 65, endPoint x: 558, endPoint y: 154, distance: 99.7
click at [558, 142] on div "​ 자동결제 카드 변경 방법 수령한 청구서에서 [청구서 보기] 클릭 [자동결제 관리] 선택 하단 [변경하기] 버튼 클릭 후 변경 진행 ​ 카드…" at bounding box center [560, 92] width 93 height 100
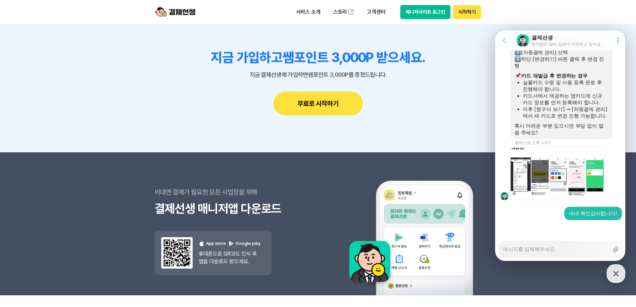
click at [557, 122] on div at bounding box center [560, 120] width 93 height 3
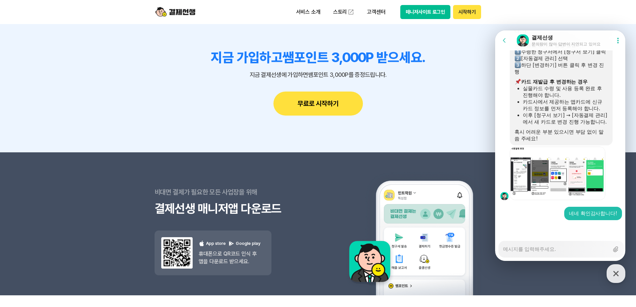
click at [38, 11] on header "서비스 소개 스토리 고객센터 매니저사이트 로그인 시작하기" at bounding box center [318, 12] width 636 height 24
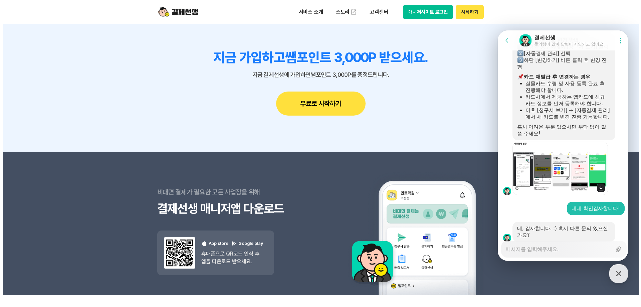
scroll to position [1814, 0]
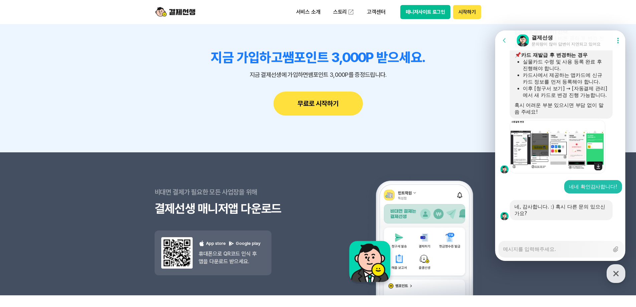
click at [556, 156] on img at bounding box center [557, 146] width 95 height 53
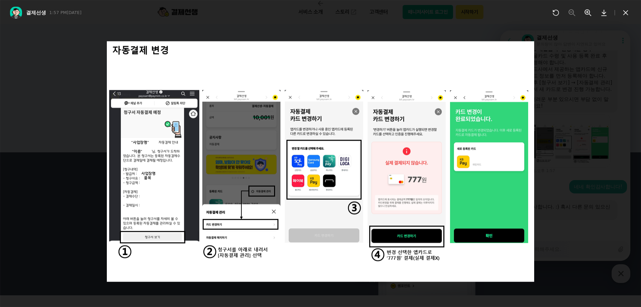
scroll to position [1820, 0]
click at [552, 36] on div at bounding box center [320, 157] width 641 height 299
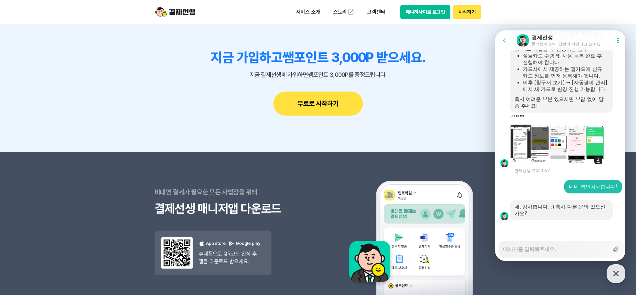
click at [573, 154] on img at bounding box center [557, 140] width 95 height 53
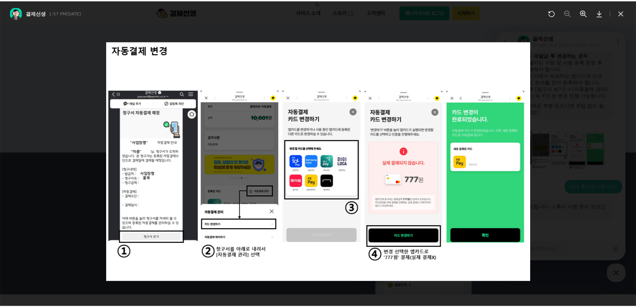
scroll to position [1814, 0]
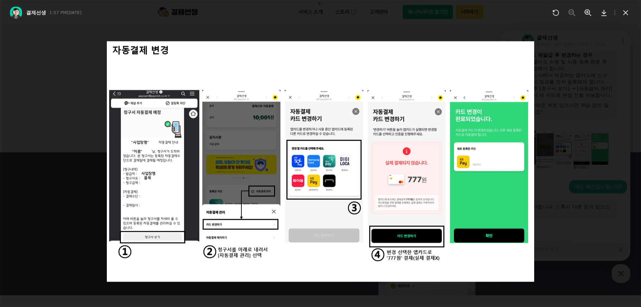
click at [603, 14] on icon at bounding box center [603, 13] width 5 height 6
click at [624, 11] on icon at bounding box center [625, 12] width 5 height 5
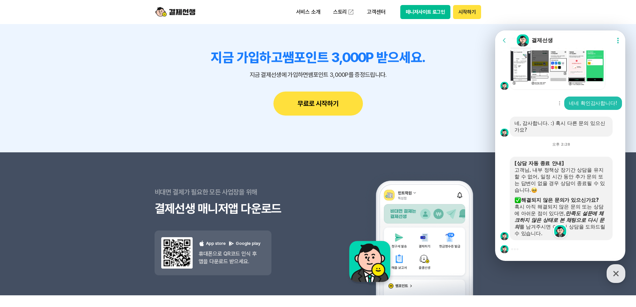
scroll to position [1880, 0]
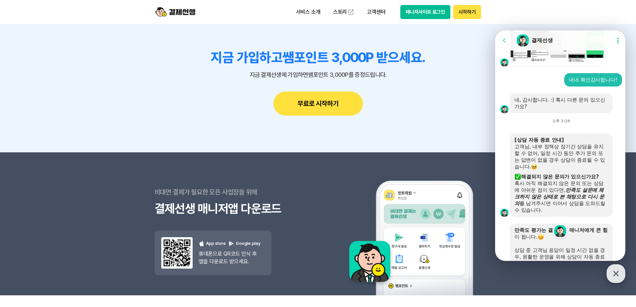
drag, startPoint x: 615, startPoint y: 272, endPoint x: 612, endPoint y: 270, distance: 3.8
click at [615, 272] on icon "button" at bounding box center [616, 273] width 12 height 12
